Goal: Information Seeking & Learning: Learn about a topic

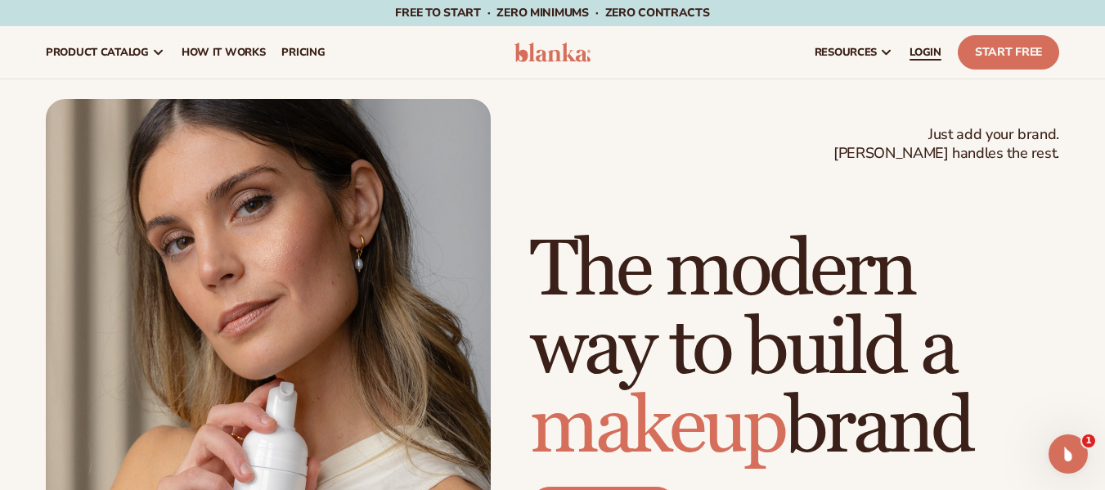
click at [923, 52] on span "LOGIN" at bounding box center [925, 52] width 32 height 13
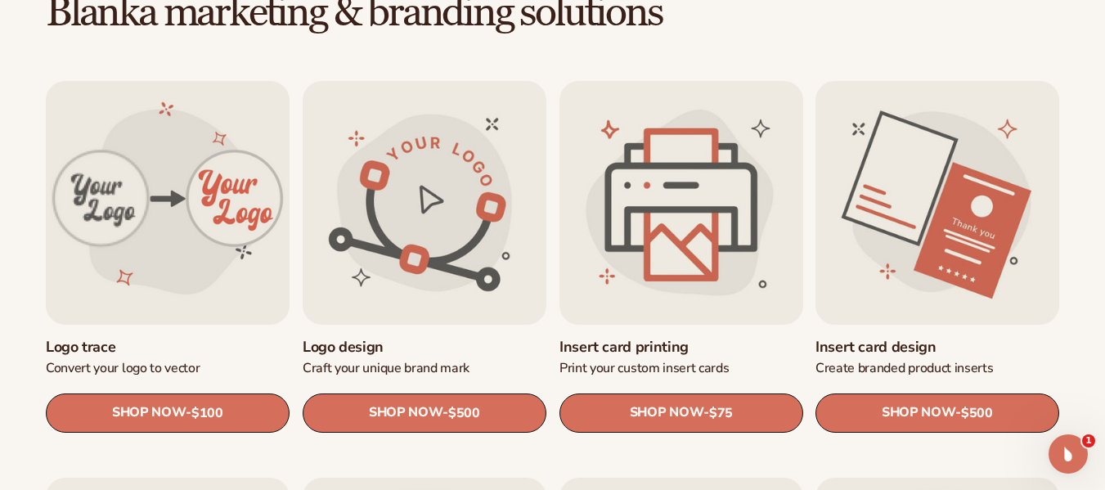
scroll to position [486, 0]
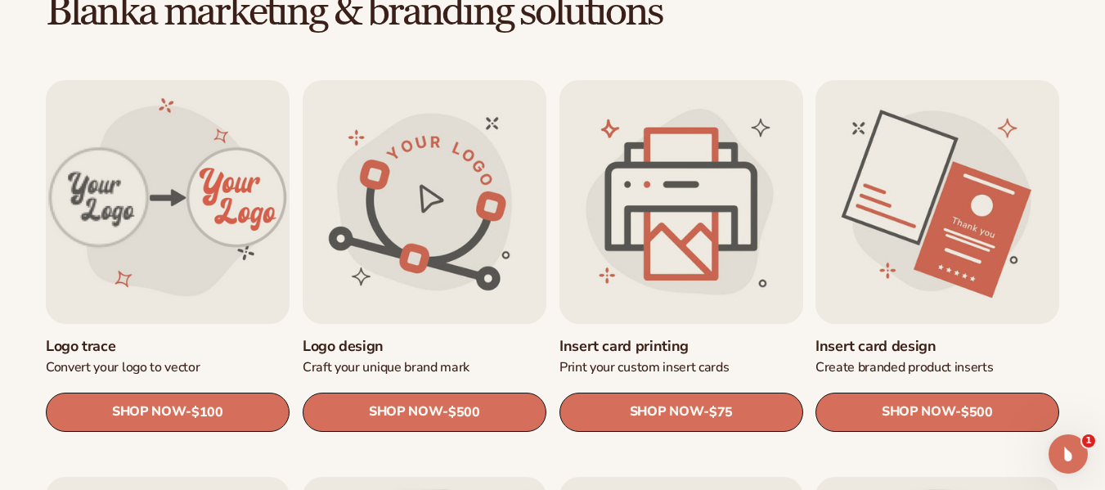
click at [201, 336] on link "Logo trace" at bounding box center [168, 345] width 244 height 19
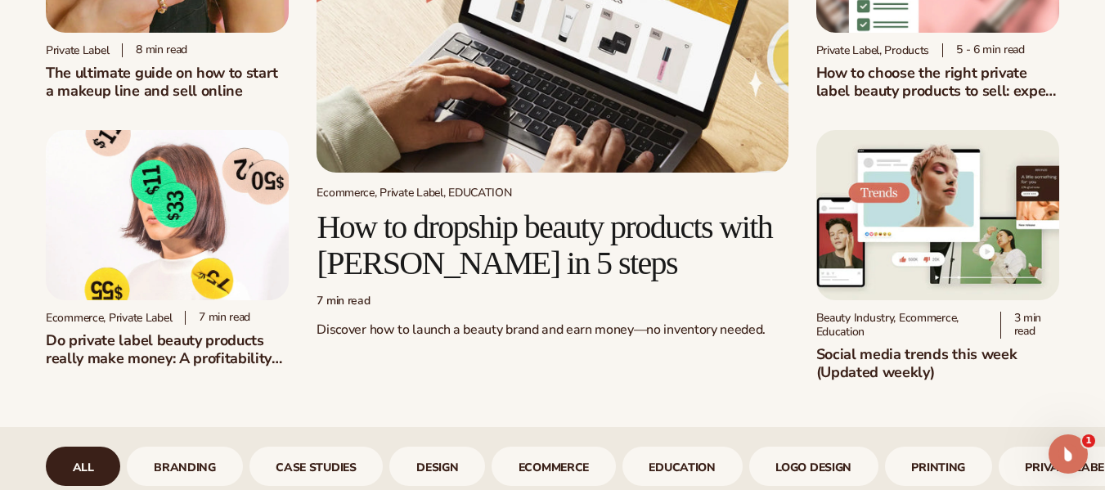
scroll to position [241, 0]
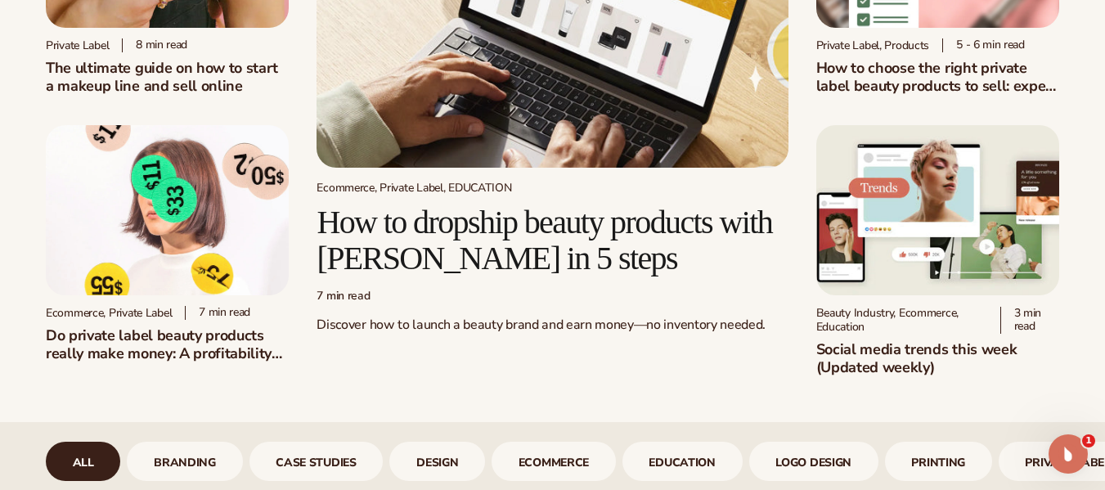
click at [503, 298] on div "7 min read" at bounding box center [552, 297] width 471 height 14
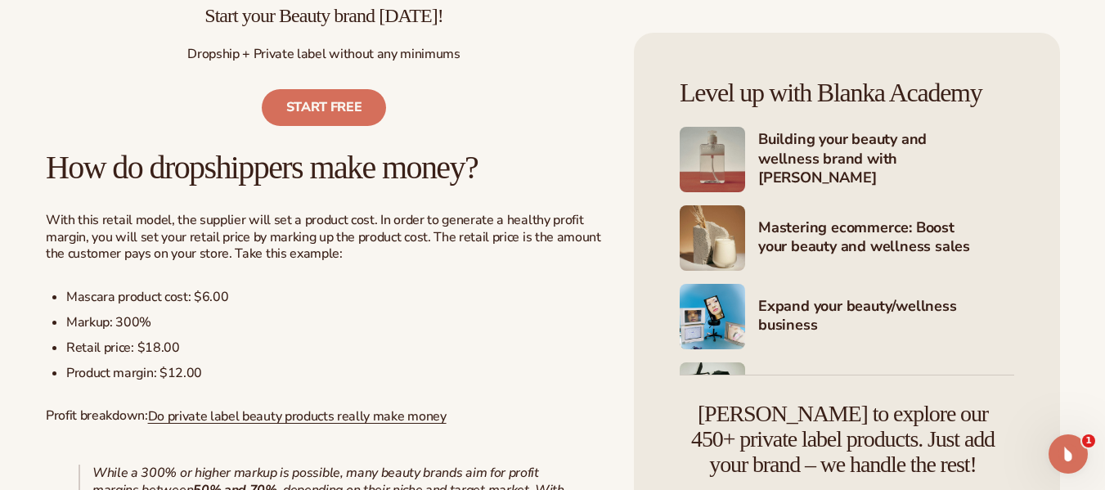
scroll to position [1374, 0]
click at [138, 406] on p "Profit breakdown: Do private label beauty products really make money" at bounding box center [324, 415] width 556 height 18
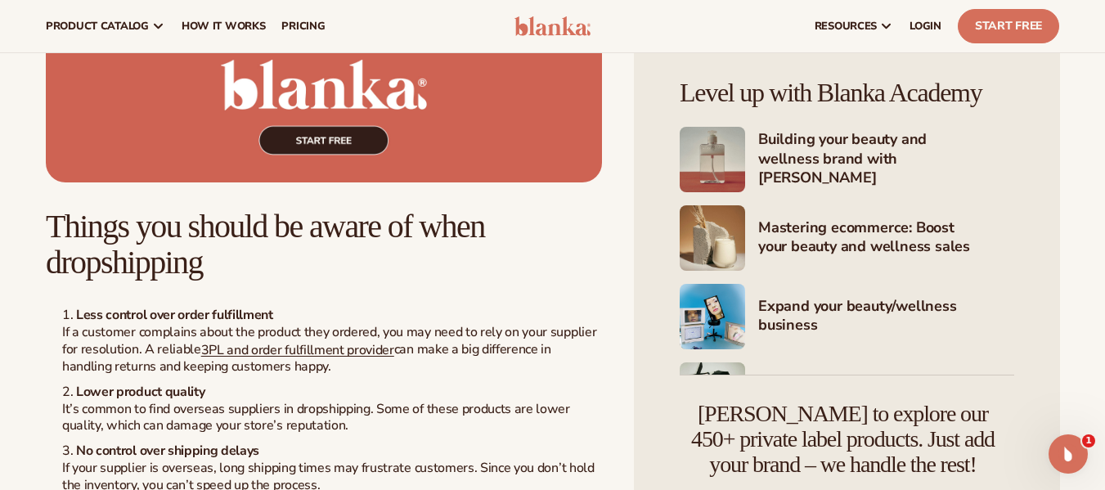
scroll to position [2801, 0]
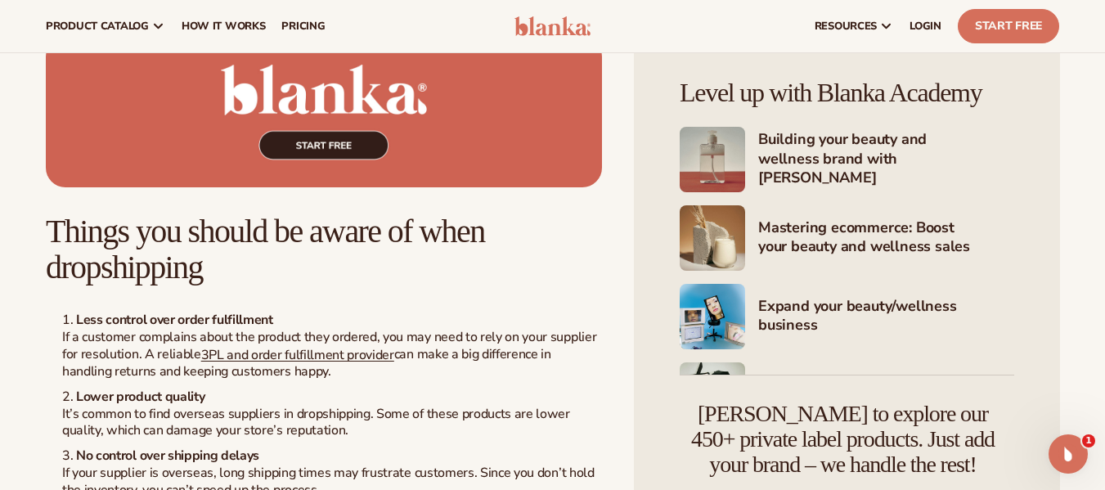
click at [324, 145] on img at bounding box center [324, 112] width 556 height 150
